Goal: Complete application form

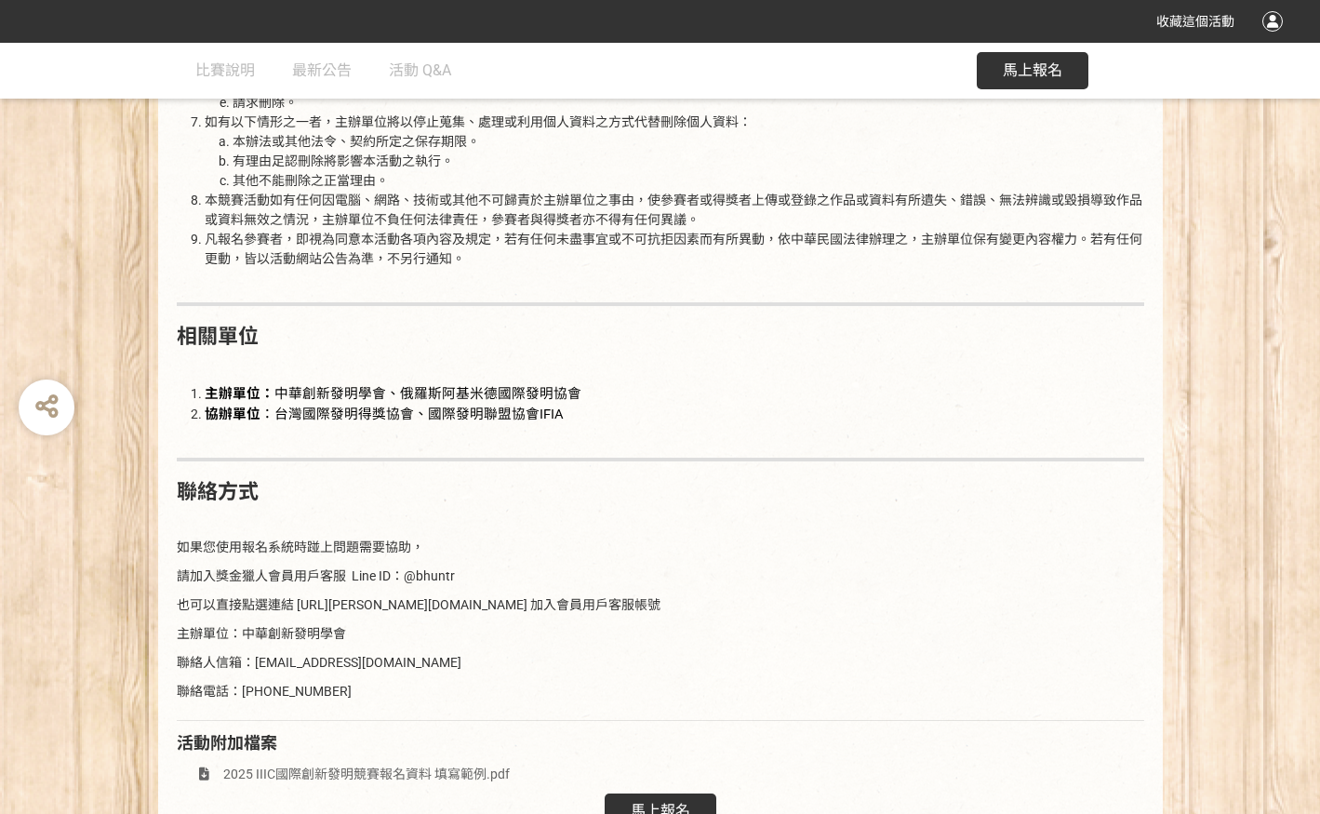
scroll to position [2512, 0]
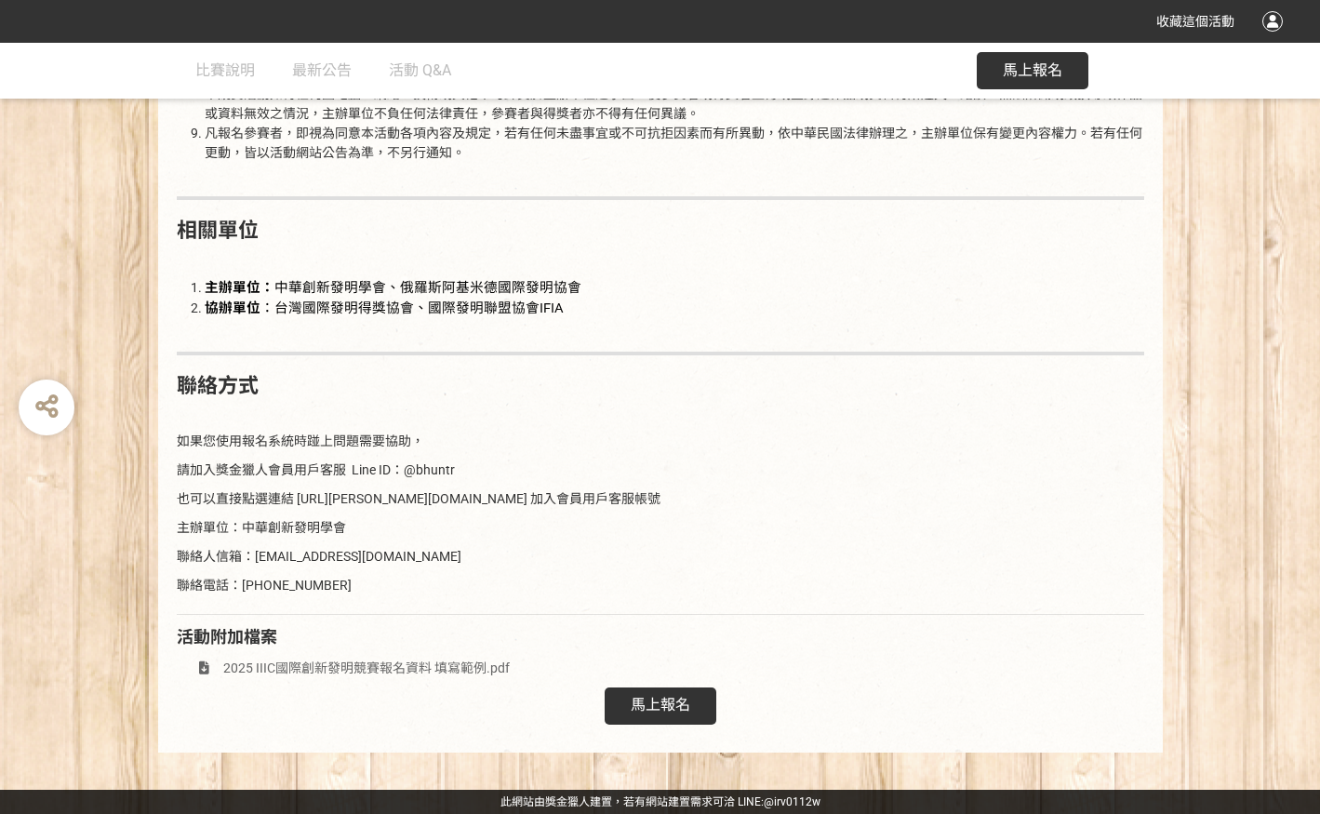
click at [393, 672] on span "2025 IIIC國際創新發明競賽報名資料 填寫範例.pdf" at bounding box center [366, 667] width 287 height 15
click at [685, 697] on span "馬上報名" at bounding box center [661, 705] width 60 height 18
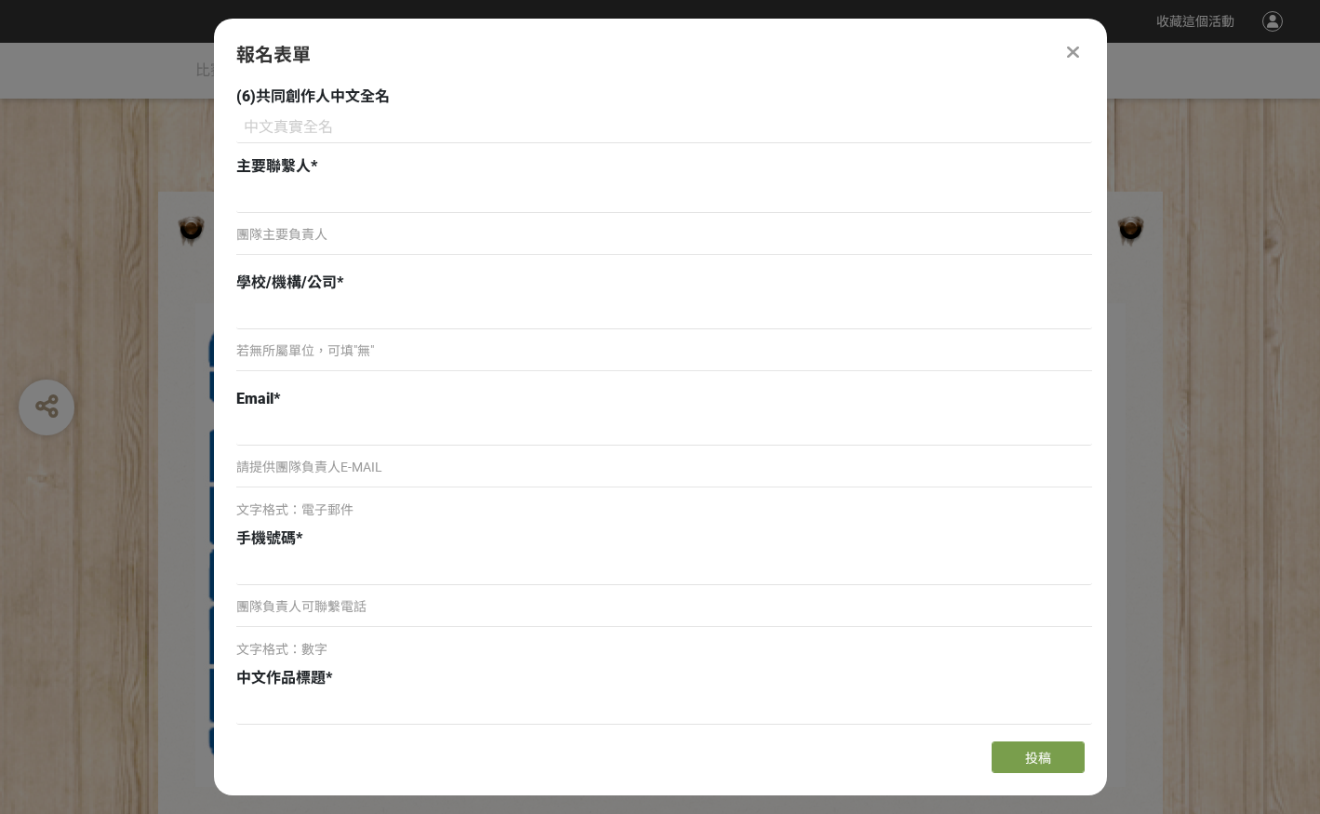
scroll to position [837, 0]
drag, startPoint x: 235, startPoint y: 279, endPoint x: 329, endPoint y: 279, distance: 94.0
click at [329, 279] on span "學校/機構/公司" at bounding box center [286, 280] width 100 height 18
copy span "學校/機構/公司"
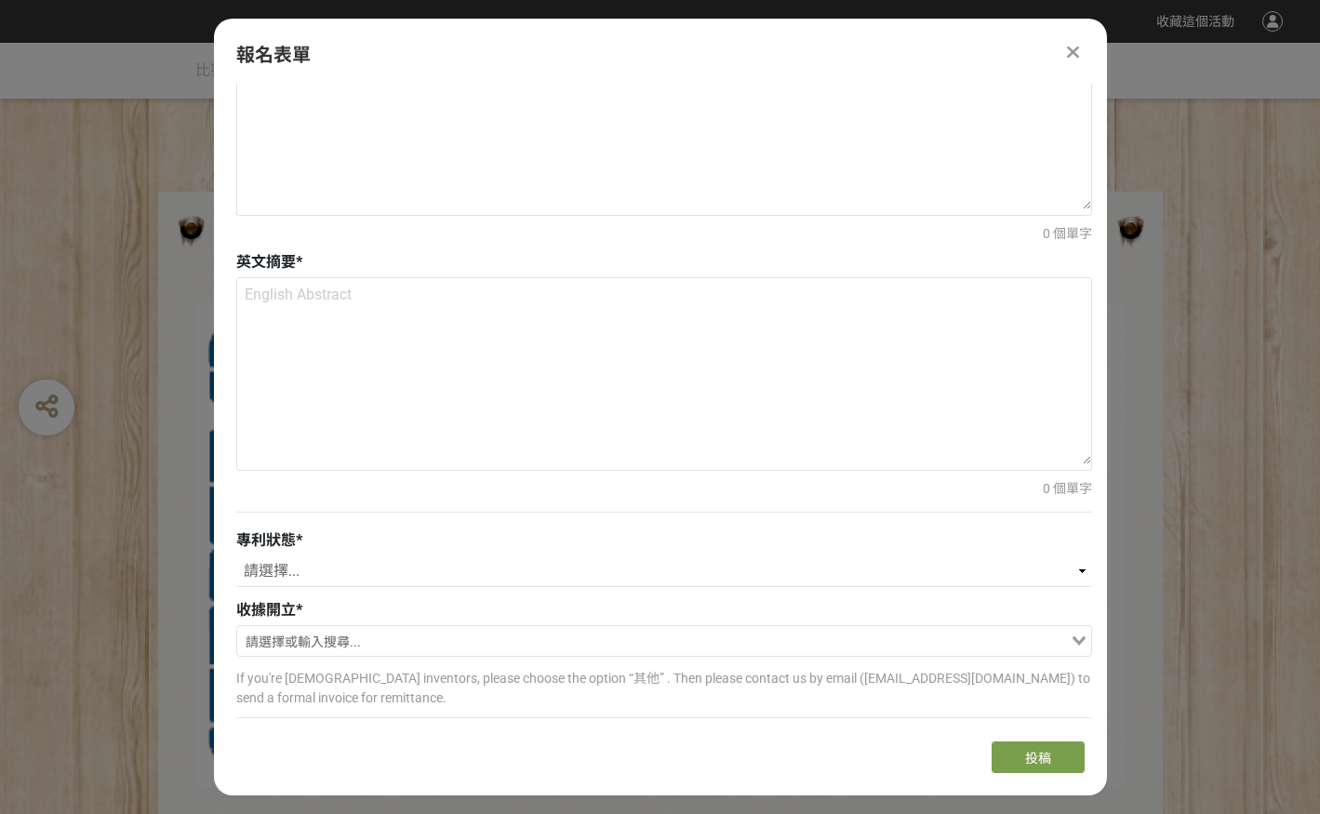
scroll to position [1674, 0]
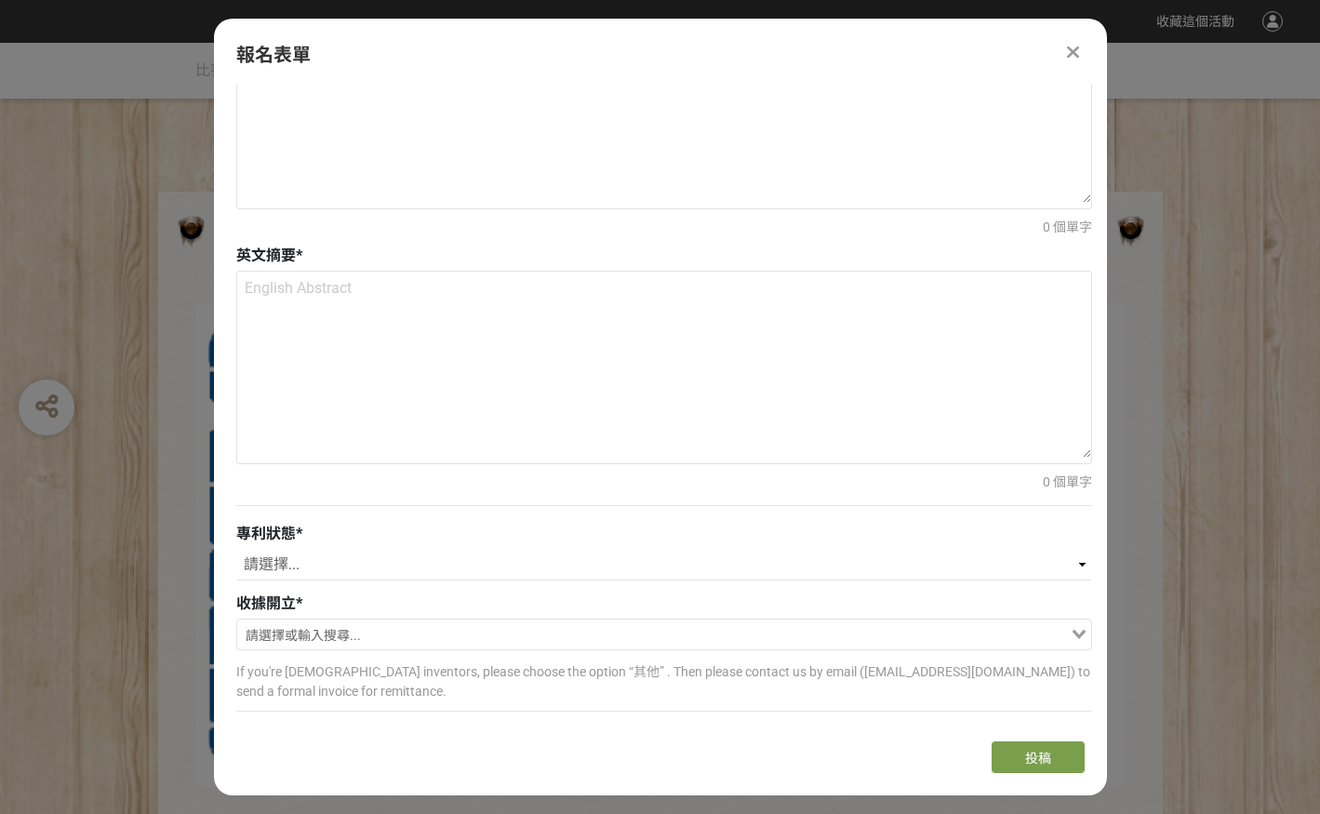
click at [477, 545] on div "專利狀態 * 請選擇... 已獲得專利 申請中 無專利" at bounding box center [664, 554] width 856 height 62
click at [471, 569] on select "請選擇... 已獲得專利 申請中 無專利" at bounding box center [664, 565] width 856 height 32
click at [780, 554] on select "請選擇... 已獲得專利 申請中 無專利" at bounding box center [664, 565] width 856 height 32
click at [392, 576] on select "請選擇... 已獲得專利 申請中 無專利" at bounding box center [664, 565] width 856 height 32
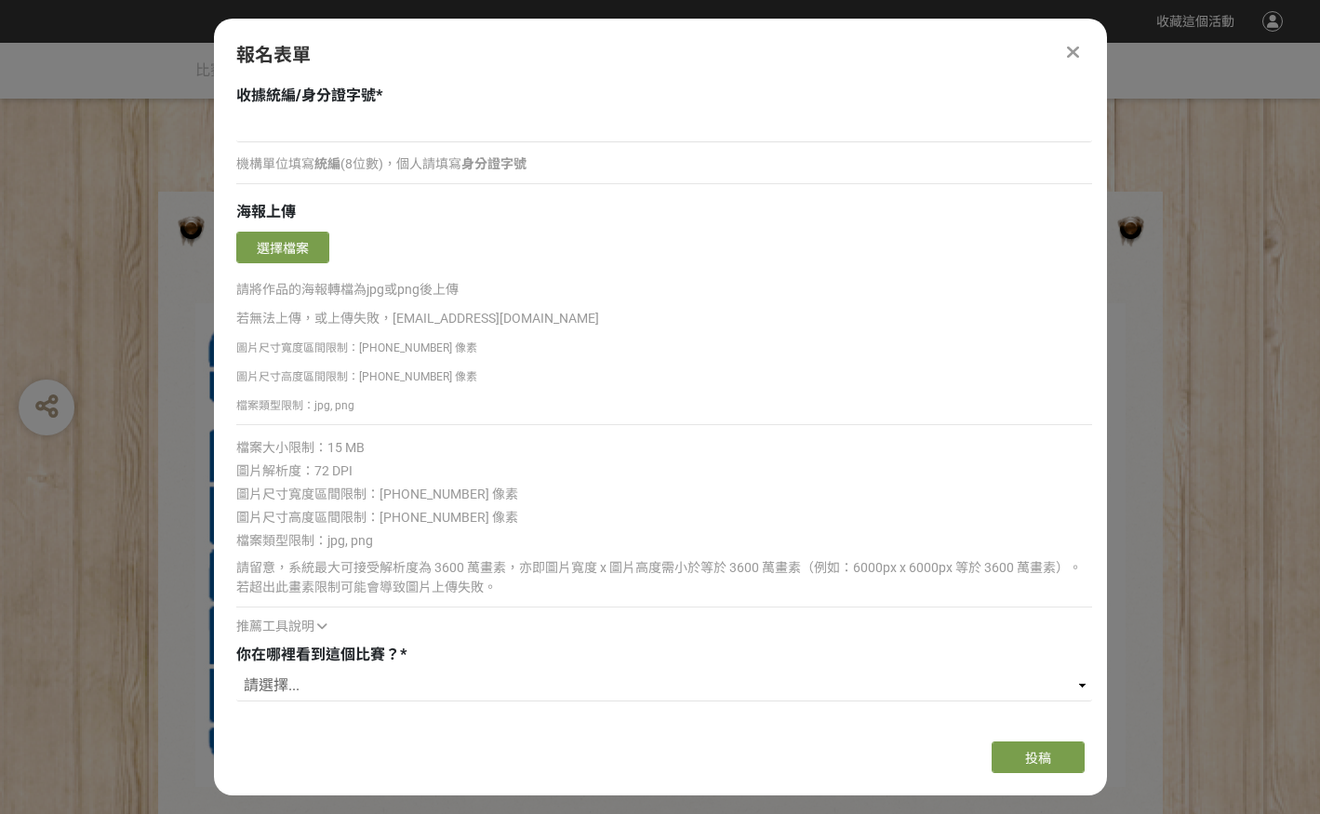
scroll to position [2459, 0]
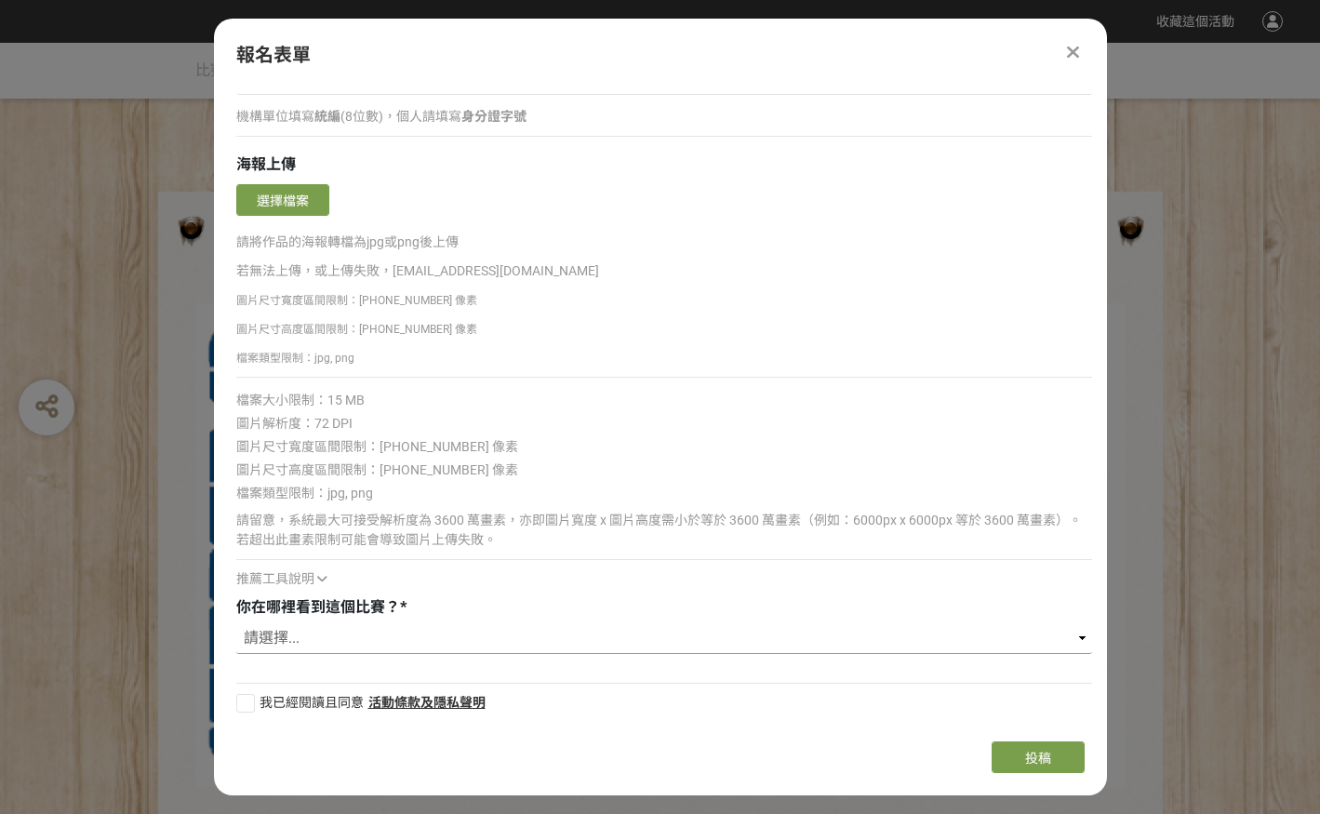
click at [448, 646] on select "請選擇... 獎金獵人網站 Facebook / Instagram 校園講座 / 老師系上推薦 電子郵件 海報 其他" at bounding box center [664, 638] width 856 height 32
click at [1073, 210] on div "選擇檔案" at bounding box center [664, 202] width 856 height 36
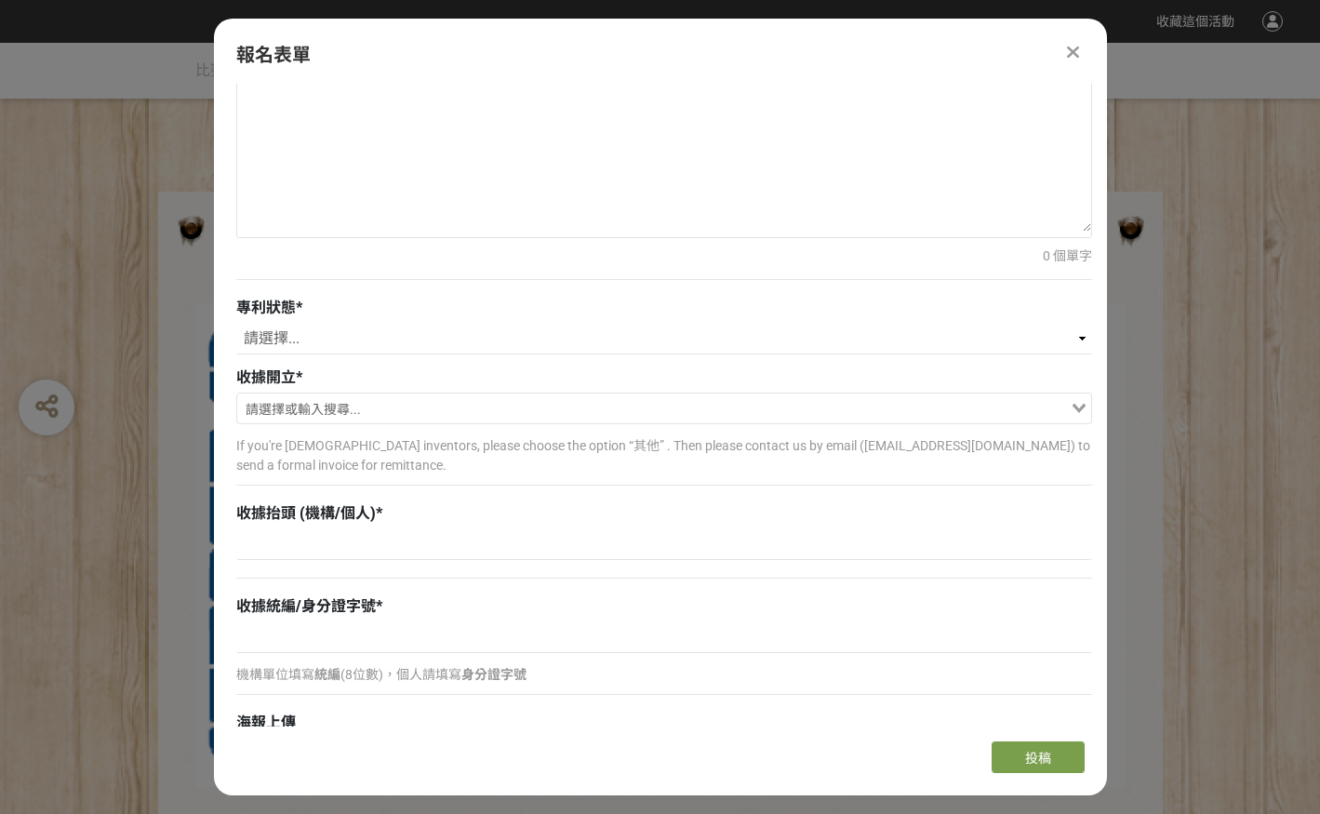
scroll to position [1528, 0]
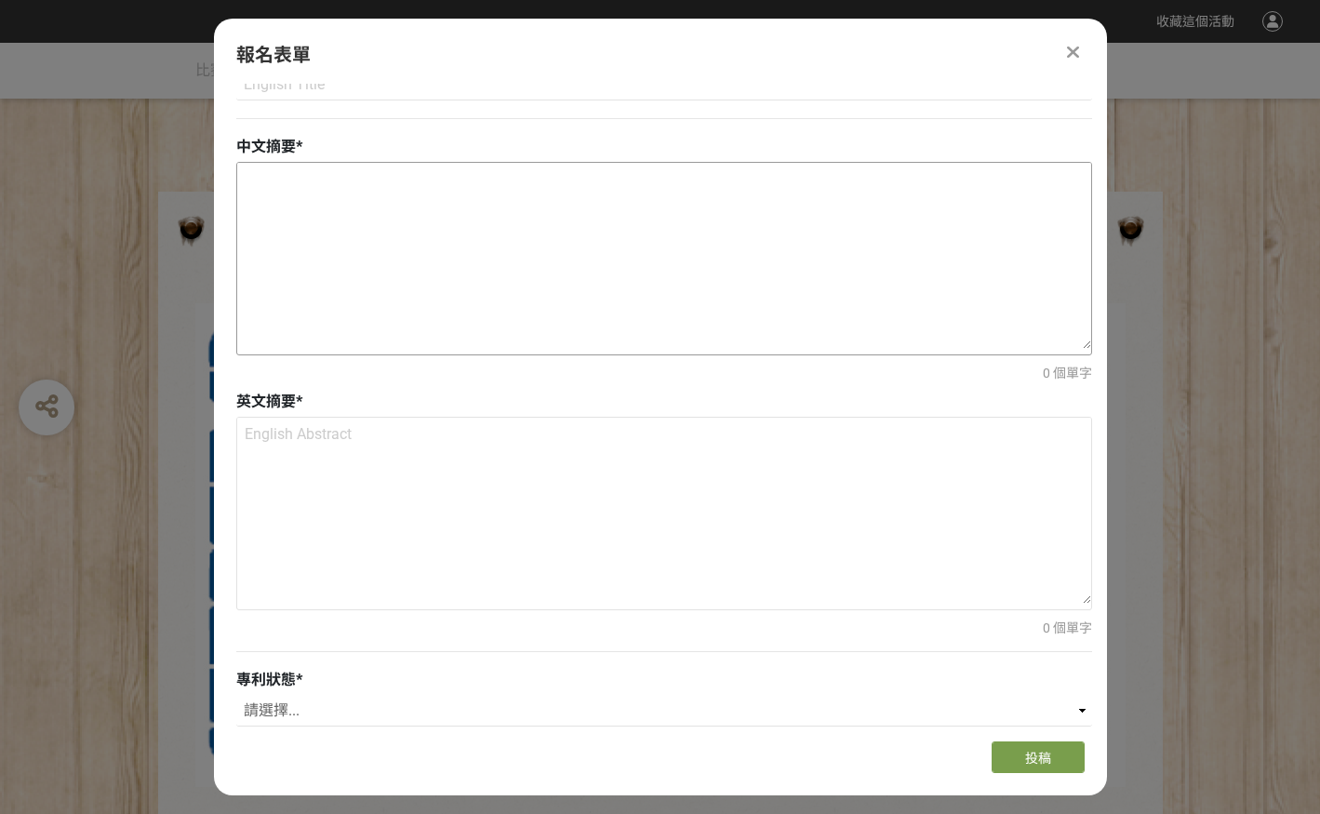
click at [793, 282] on textarea at bounding box center [664, 256] width 854 height 186
click at [500, 562] on textarea at bounding box center [664, 511] width 854 height 186
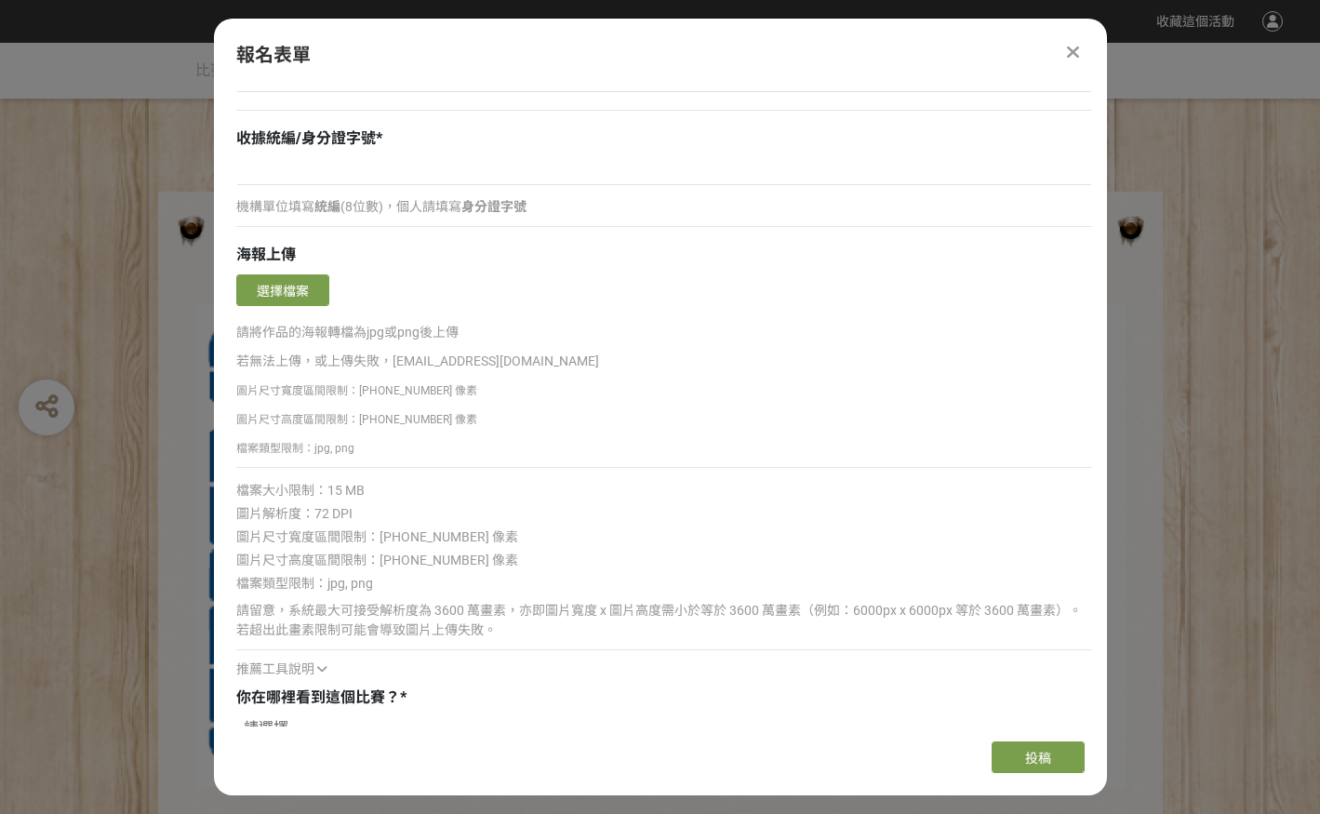
scroll to position [2459, 0]
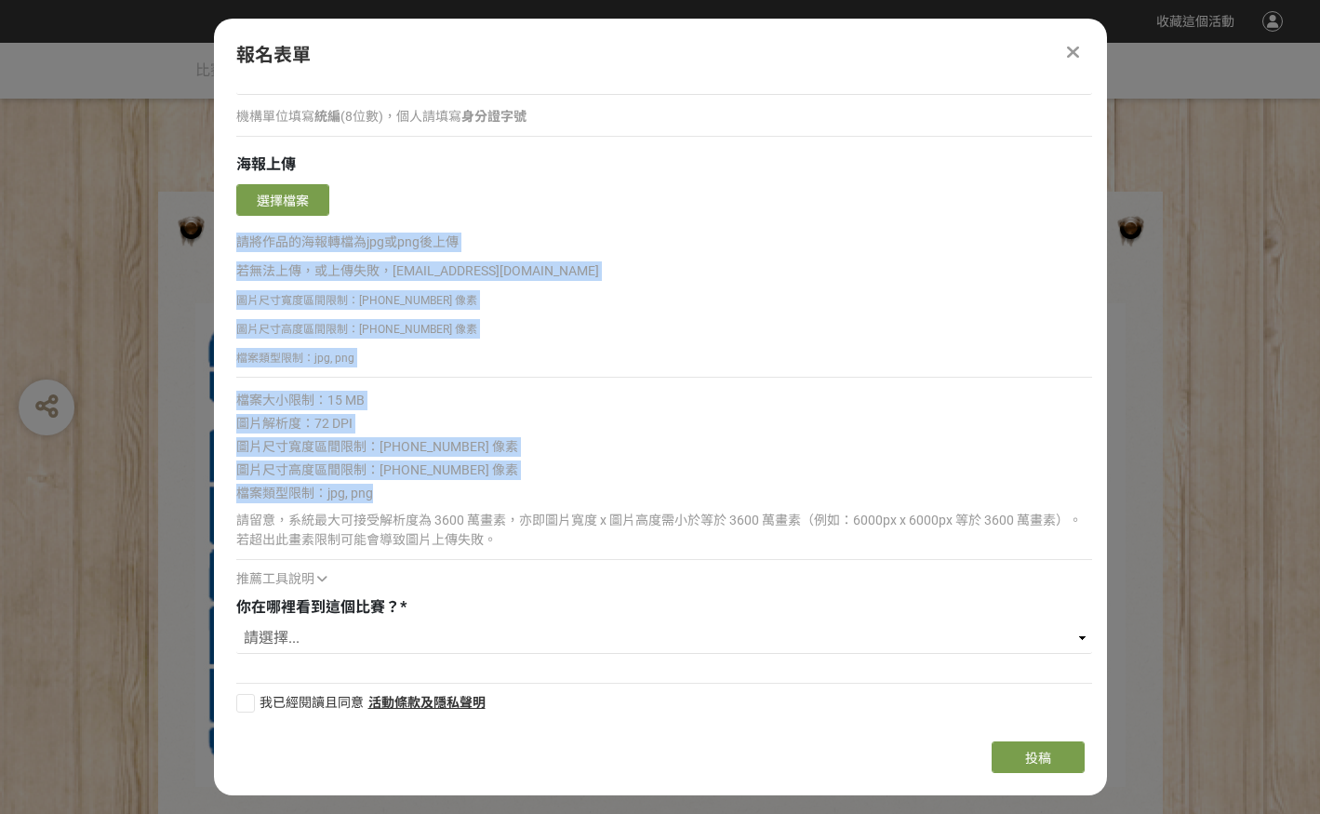
drag, startPoint x: 239, startPoint y: 241, endPoint x: 512, endPoint y: 551, distance: 412.6
click at [512, 551] on div "確認上傳 取消 旋轉圖片 選擇檔案 請將作品的海報轉檔為jpg或png後上傳 若無法上傳，或上傳失敗，[EMAIL_ADDRESS][DOMAIN_NAME]…" at bounding box center [664, 384] width 856 height 409
copy div "請將作品的海報轉檔為jpg或png後上傳 若無法上傳，或上傳失敗，[EMAIL_ADDRESS][DOMAIN_NAME] 圖片尺寸寬度區間限制：[PHONE…"
click at [562, 446] on div "圖片尺寸寬度區間限制：[PHONE_NUMBER] 像素" at bounding box center [664, 447] width 856 height 20
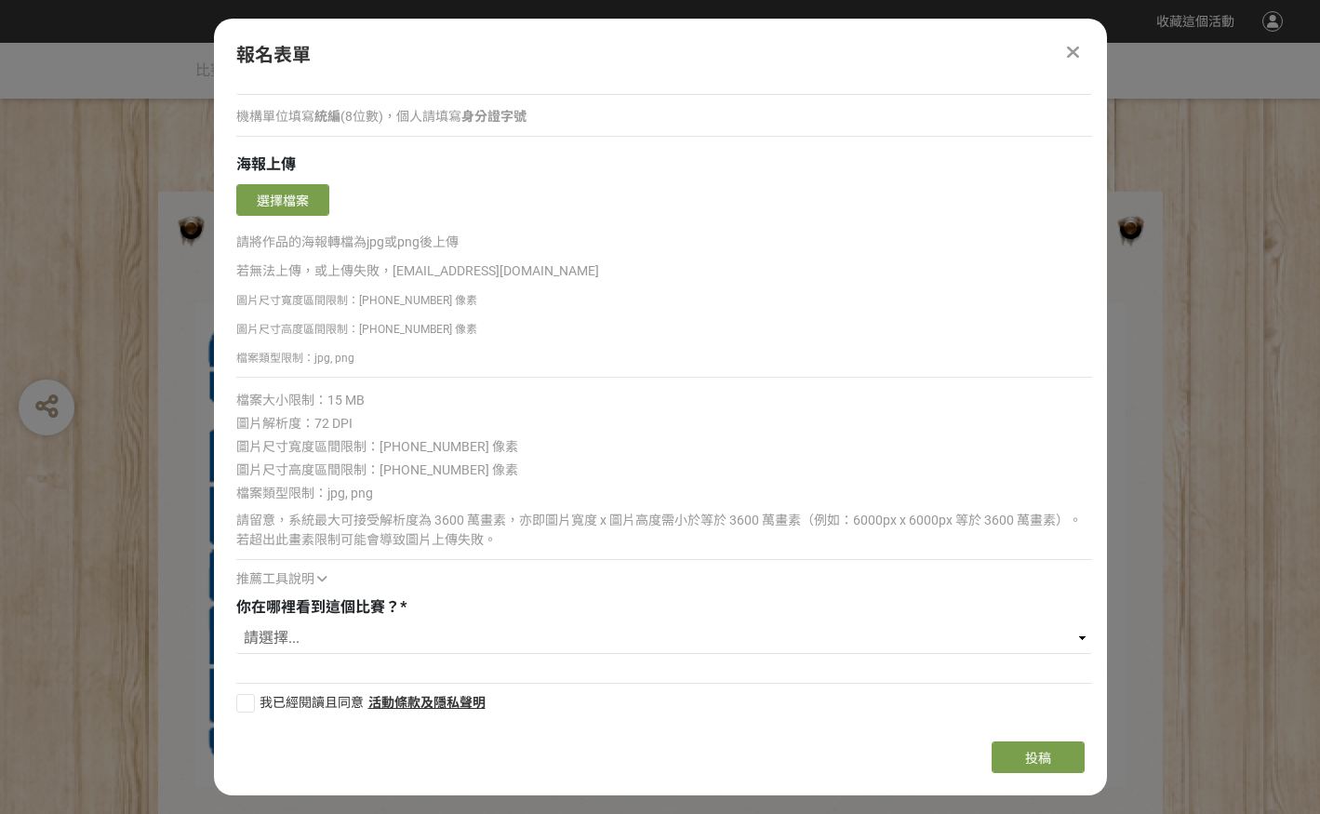
scroll to position [2086, 0]
